Goal: Communication & Community: Share content

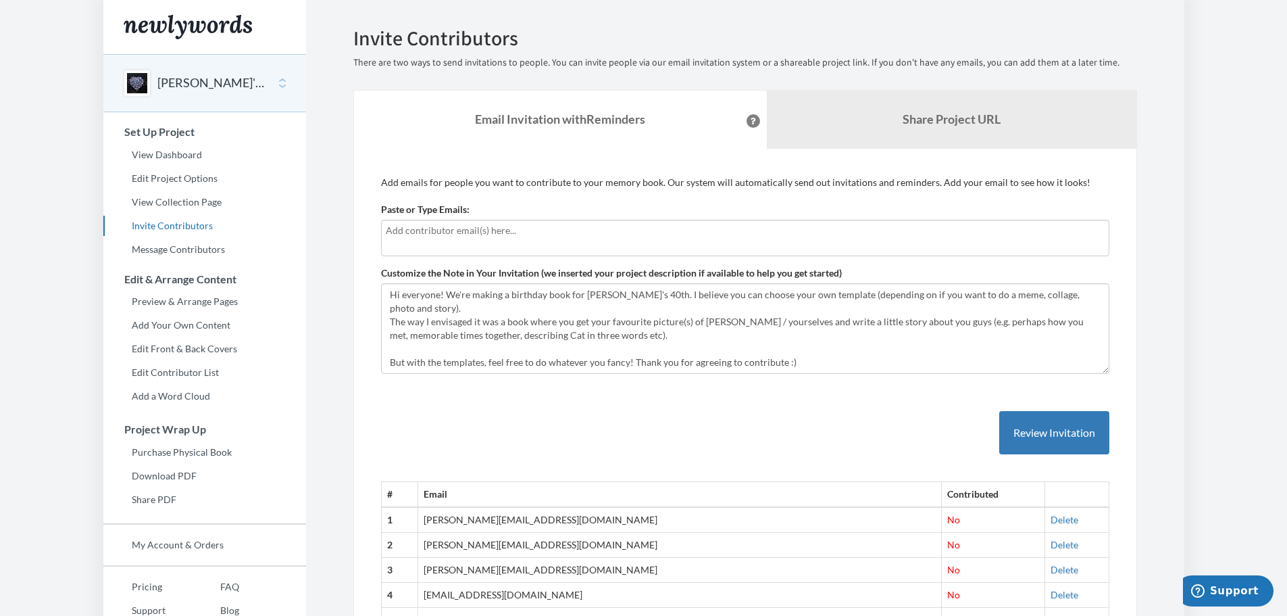
click at [432, 224] on input "text" at bounding box center [745, 230] width 719 height 15
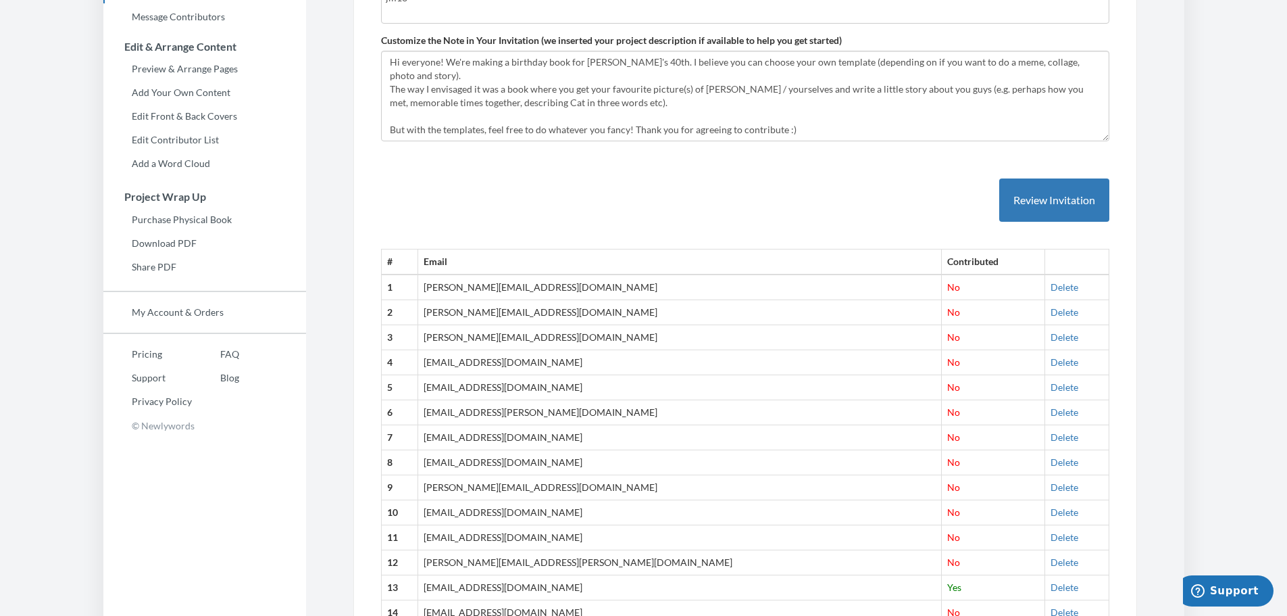
scroll to position [68, 0]
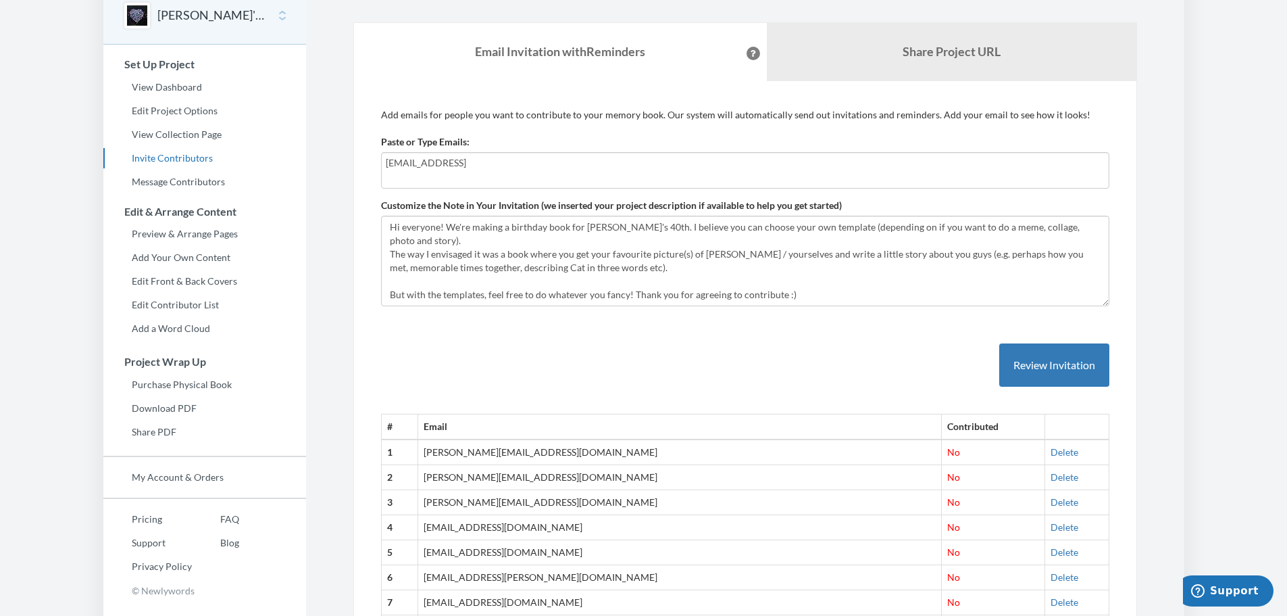
type input "[EMAIL_ADDRESS][DOMAIN_NAME]"
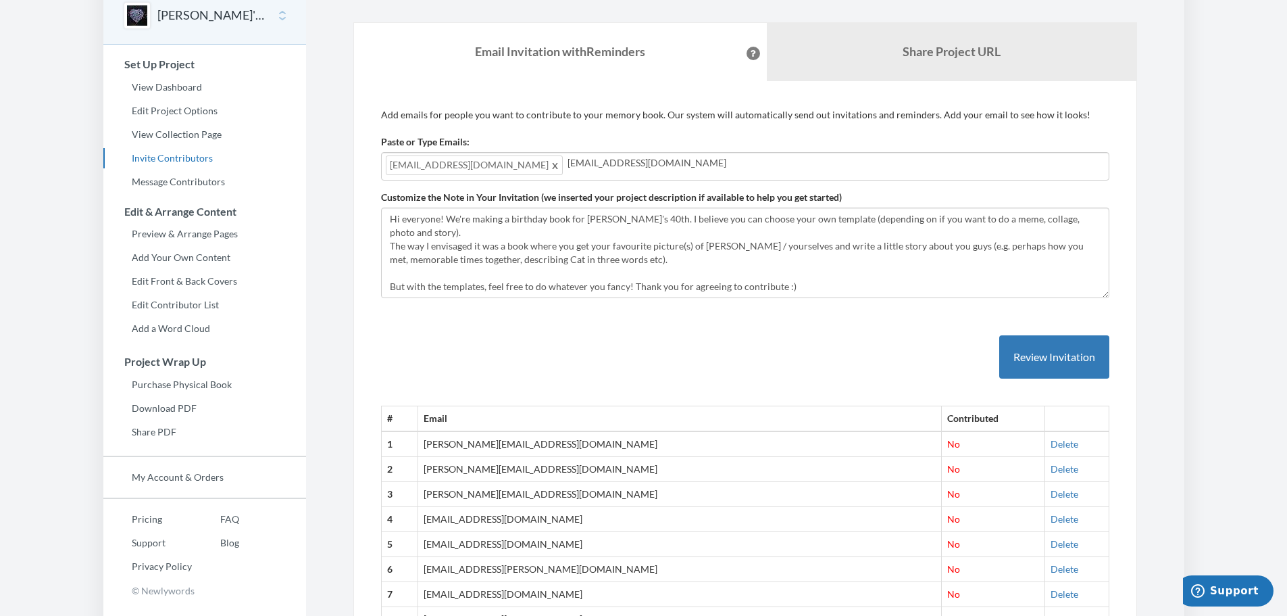
type input "[EMAIL_ADDRESS][DOMAIN_NAME]"
type input "[EMAIL_ADDRESS][PERSON_NAME][DOMAIN_NAME]"
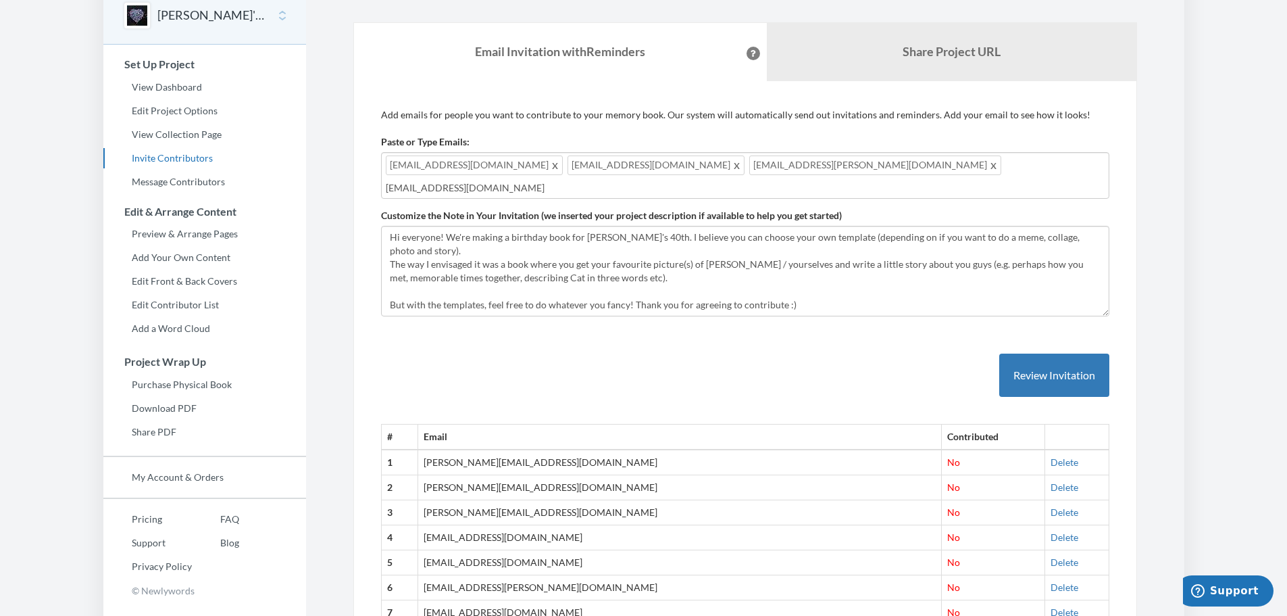
type input "[EMAIL_ADDRESS][DOMAIN_NAME]"
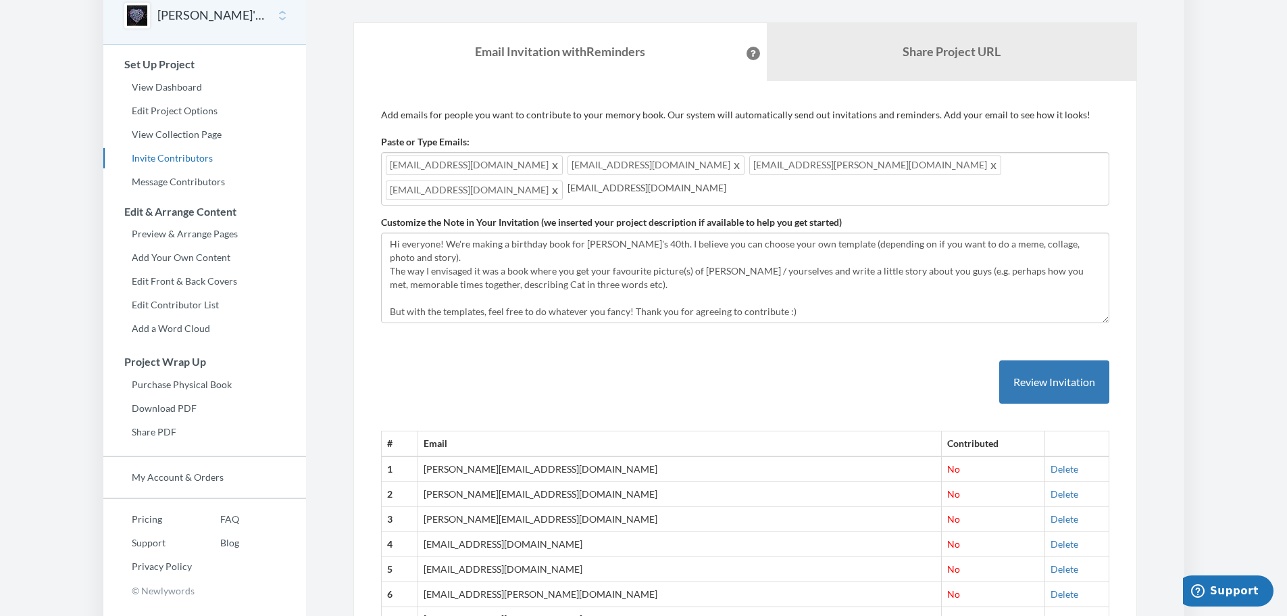
type input "[EMAIL_ADDRESS][DOMAIN_NAME]"
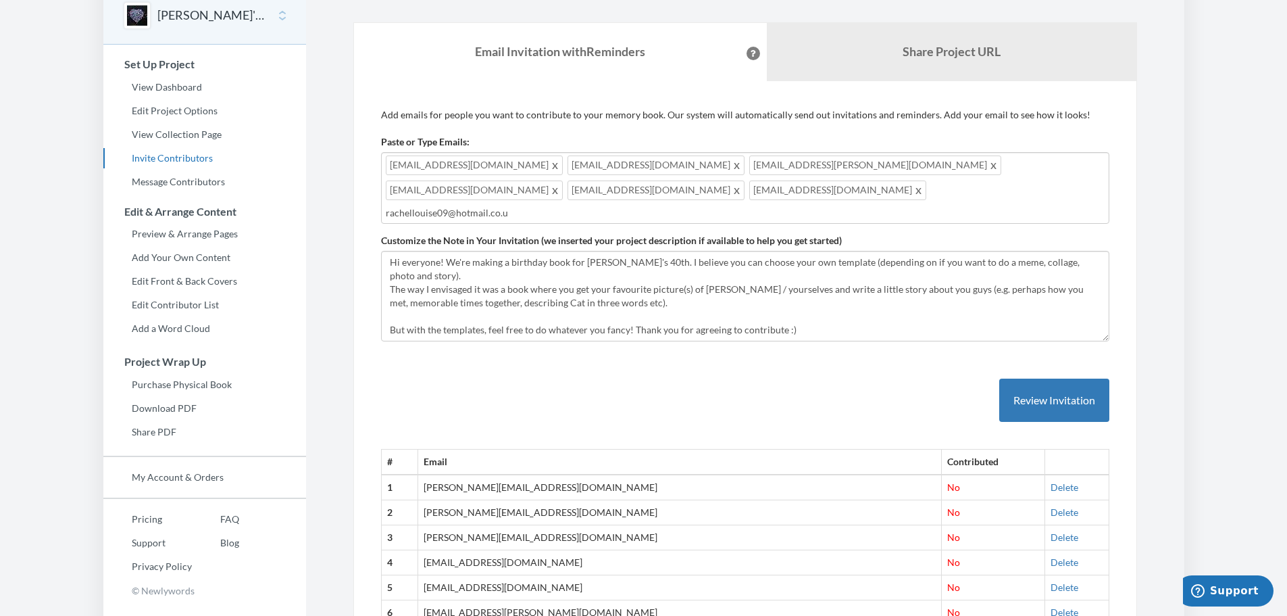
type input "[EMAIL_ADDRESS][DOMAIN_NAME]"
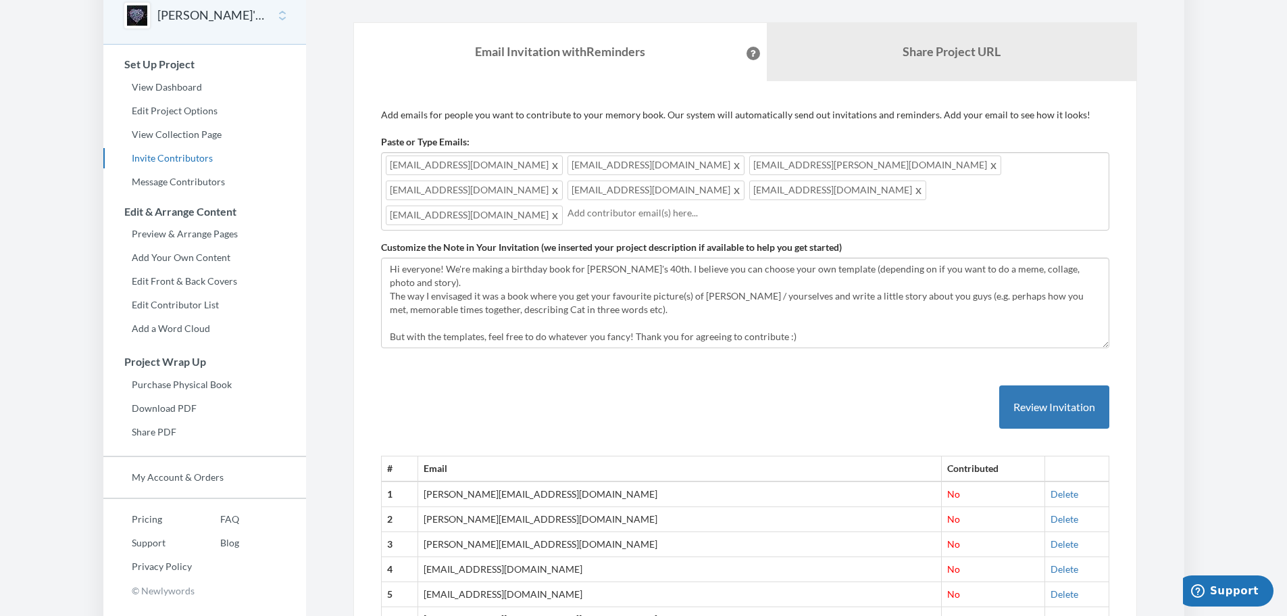
click at [810, 205] on input "text" at bounding box center [836, 212] width 537 height 15
type input "luisagina"
type input "k"
type input "[EMAIL_ADDRESS][DOMAIN_NAME]"
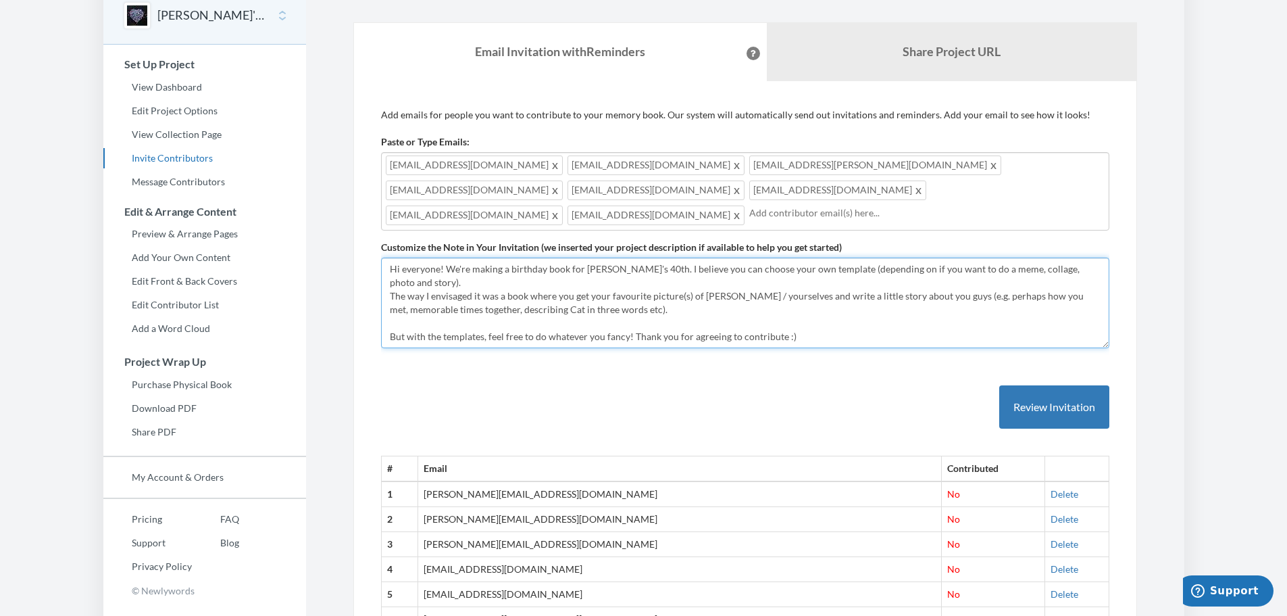
click at [803, 296] on textarea "Hi everyone! We're making a birthday book for [PERSON_NAME]'s 40th. I believe y…" at bounding box center [745, 302] width 728 height 91
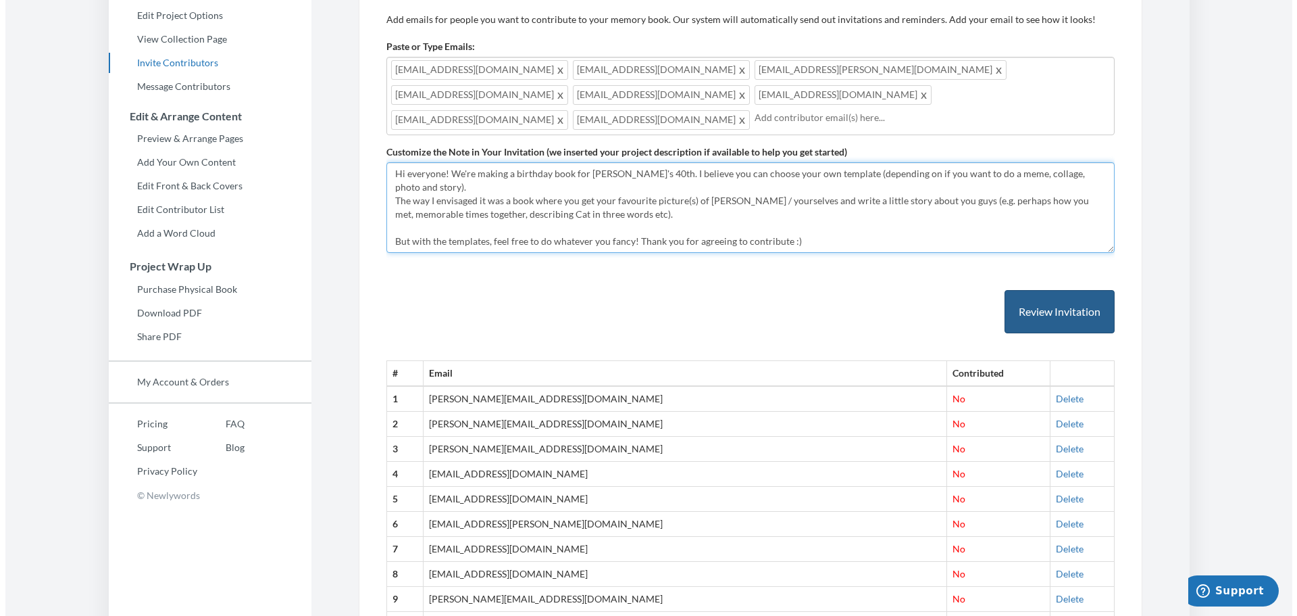
scroll to position [0, 0]
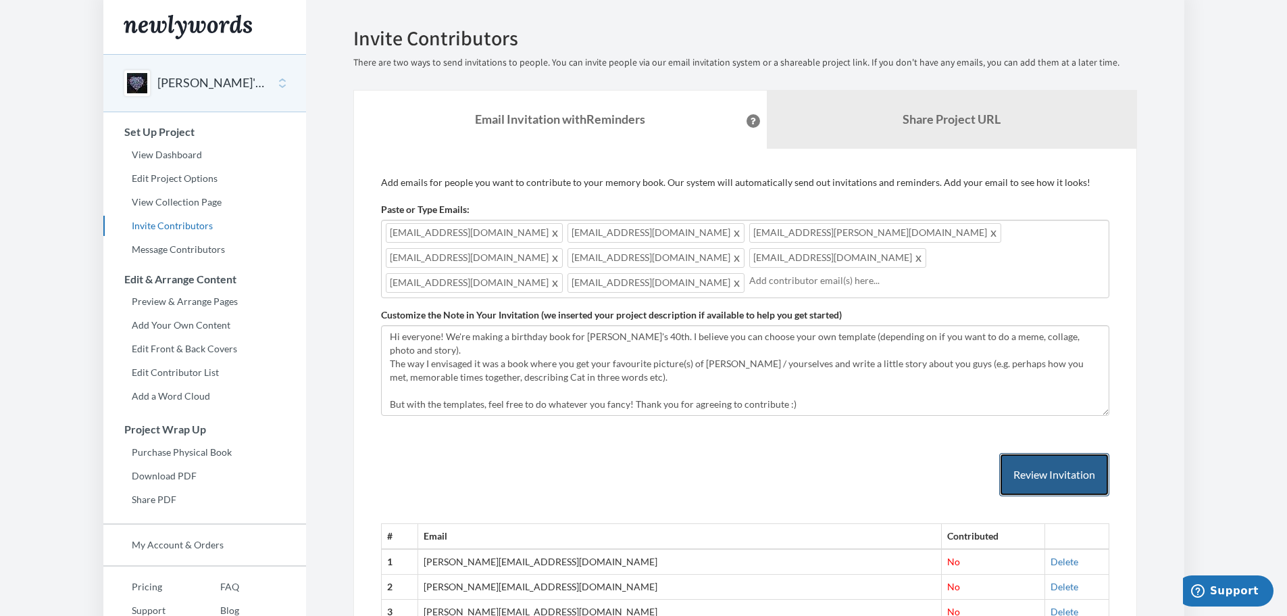
click at [1031, 453] on button "Review Invitation" at bounding box center [1054, 475] width 110 height 44
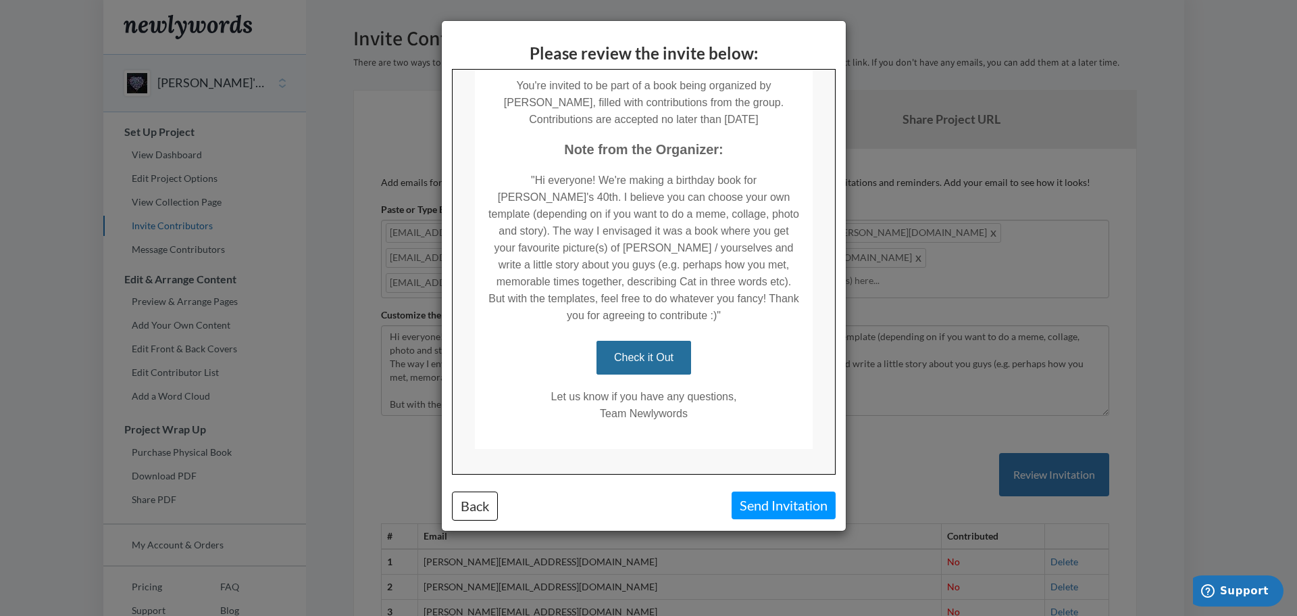
scroll to position [229, 0]
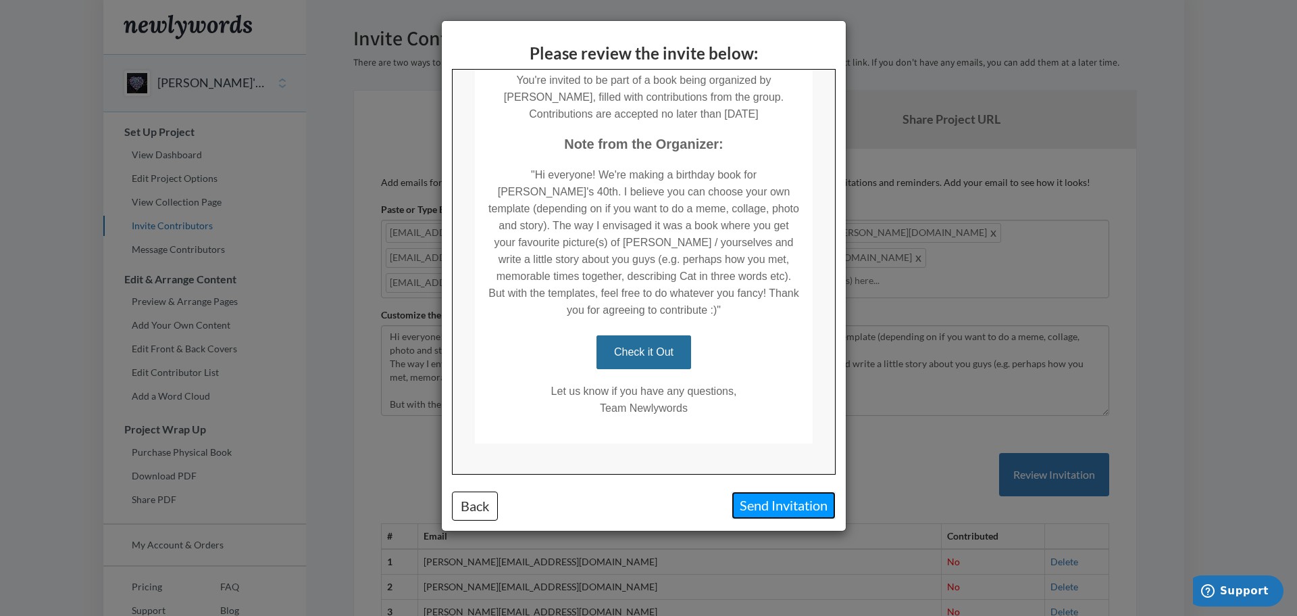
click at [779, 510] on button "Send Invitation" at bounding box center [784, 505] width 104 height 28
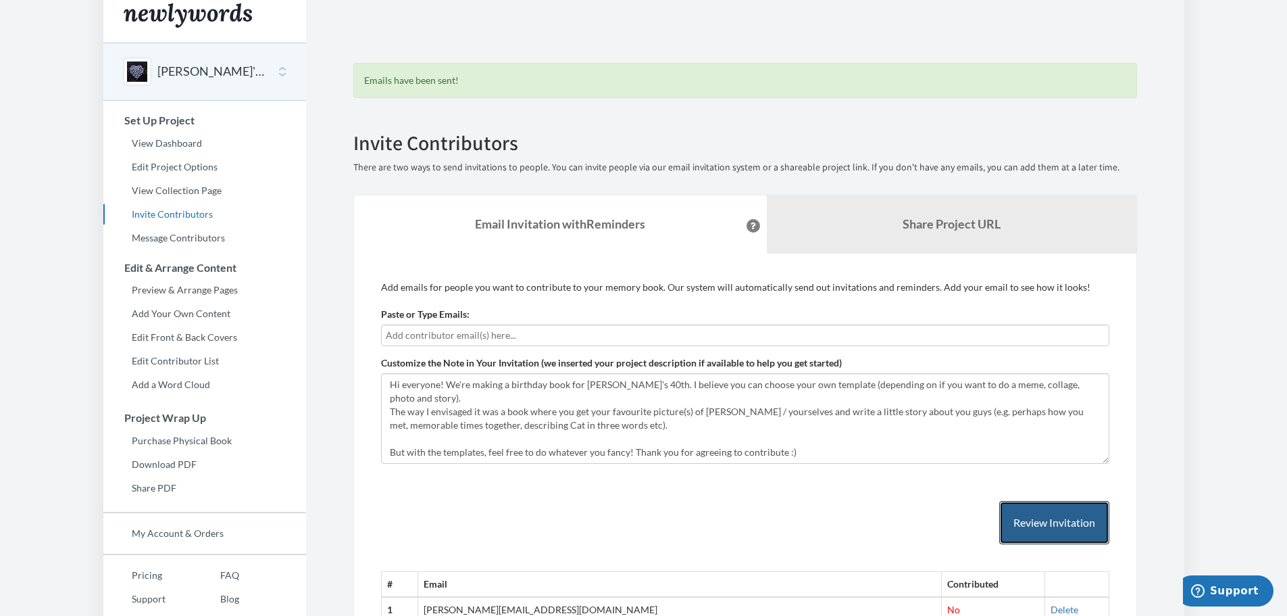
scroll to position [0, 0]
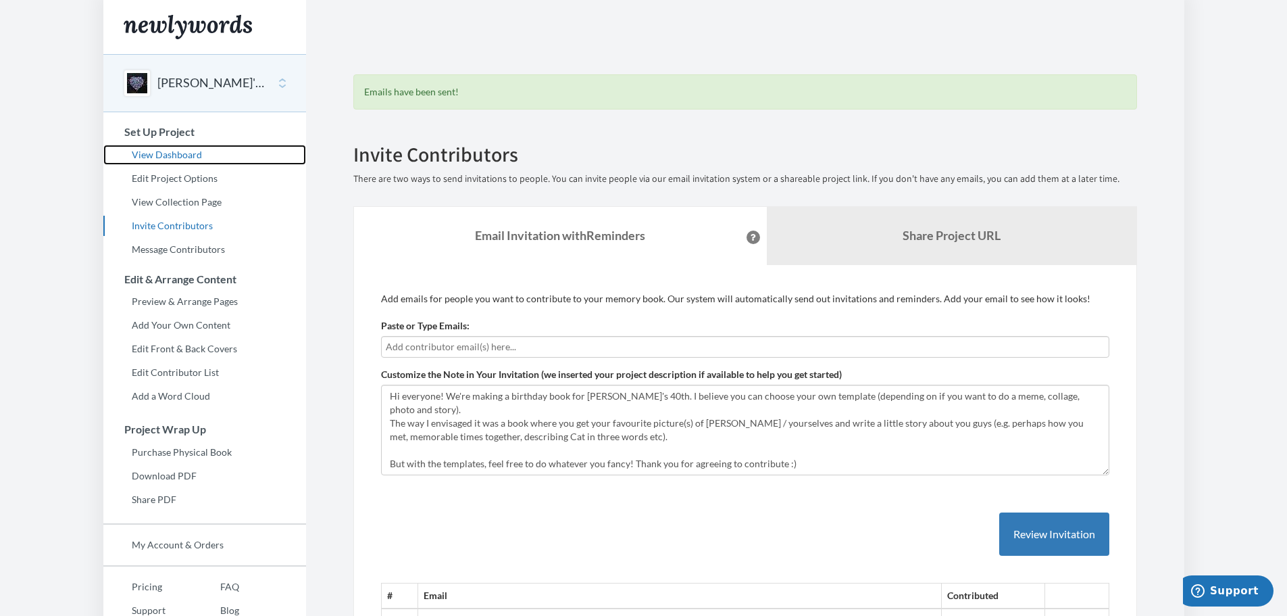
click at [188, 151] on link "View Dashboard" at bounding box center [204, 155] width 203 height 20
